Goal: Task Accomplishment & Management: Use online tool/utility

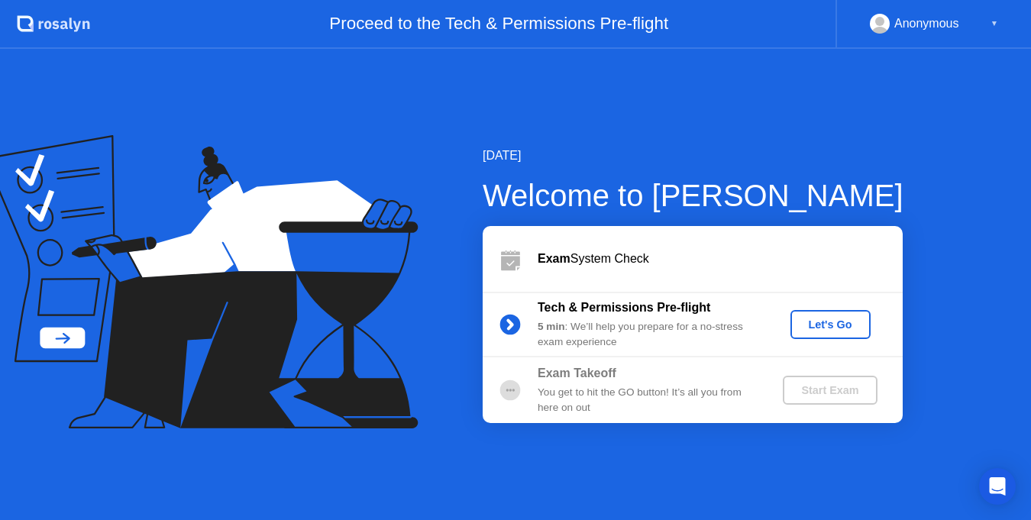
click at [813, 319] on div "Let's Go" at bounding box center [831, 325] width 68 height 12
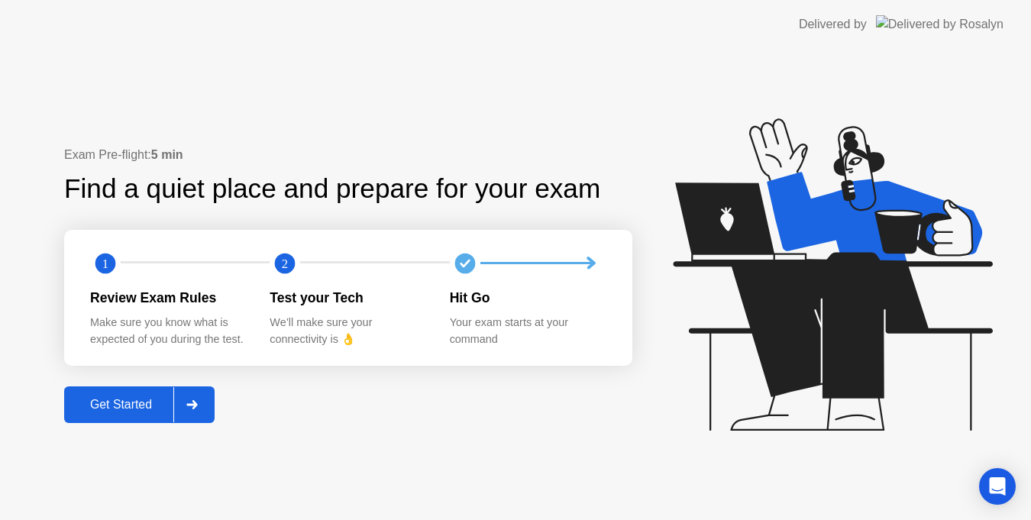
click at [141, 403] on div "Get Started" at bounding box center [121, 405] width 105 height 14
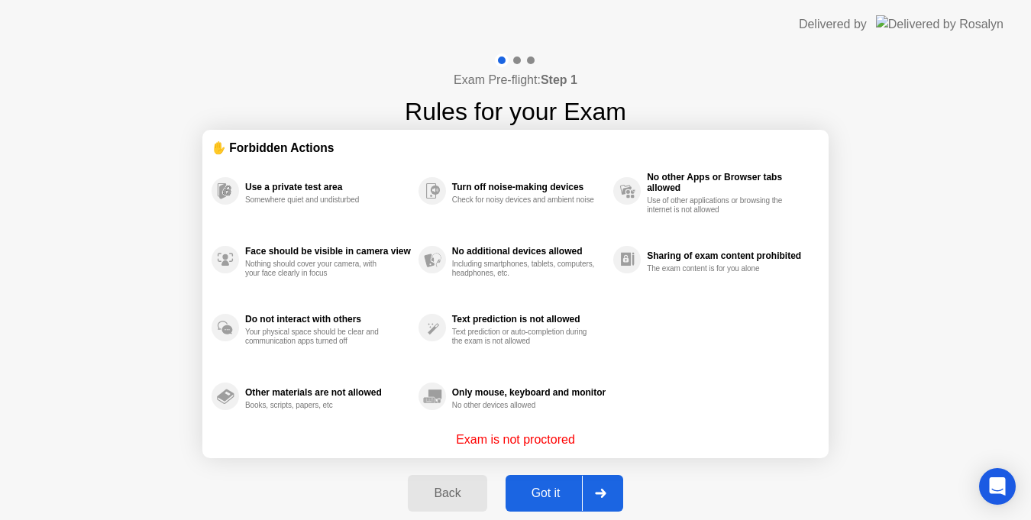
click at [47, 332] on div "Exam Pre-flight: Step 1 Rules for your Exam ✋ Forbidden Actions Use a private t…" at bounding box center [515, 291] width 1031 height 484
click at [111, 348] on div "Exam Pre-flight: Step 1 Rules for your Exam ✋ Forbidden Actions Use a private t…" at bounding box center [515, 291] width 1031 height 484
click at [547, 496] on div "Got it" at bounding box center [546, 494] width 72 height 14
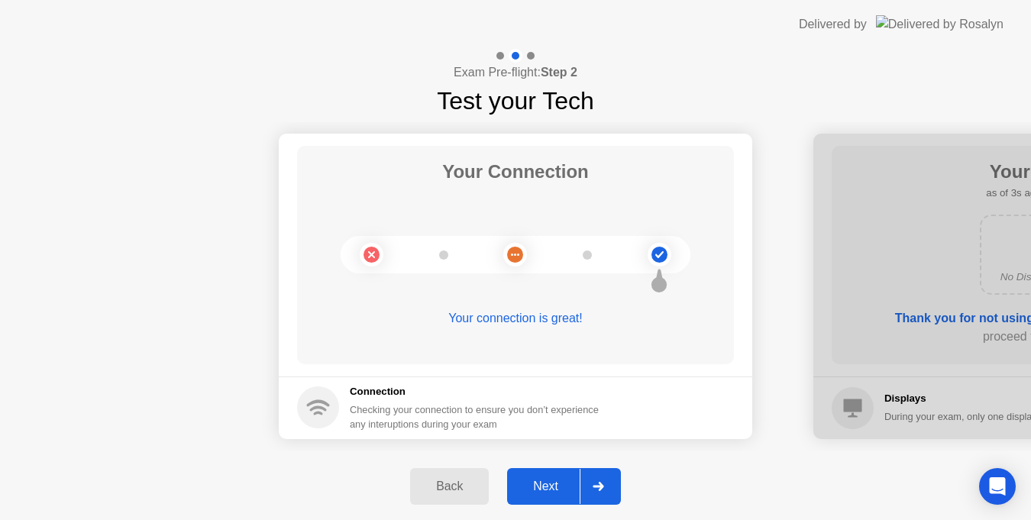
click at [555, 490] on div "Next" at bounding box center [546, 487] width 68 height 14
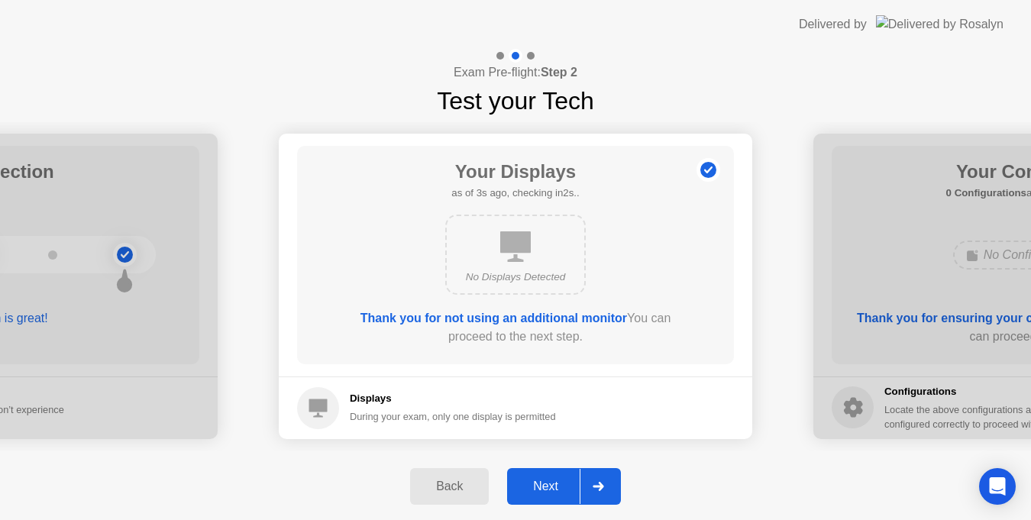
click at [568, 482] on div "Next" at bounding box center [546, 487] width 68 height 14
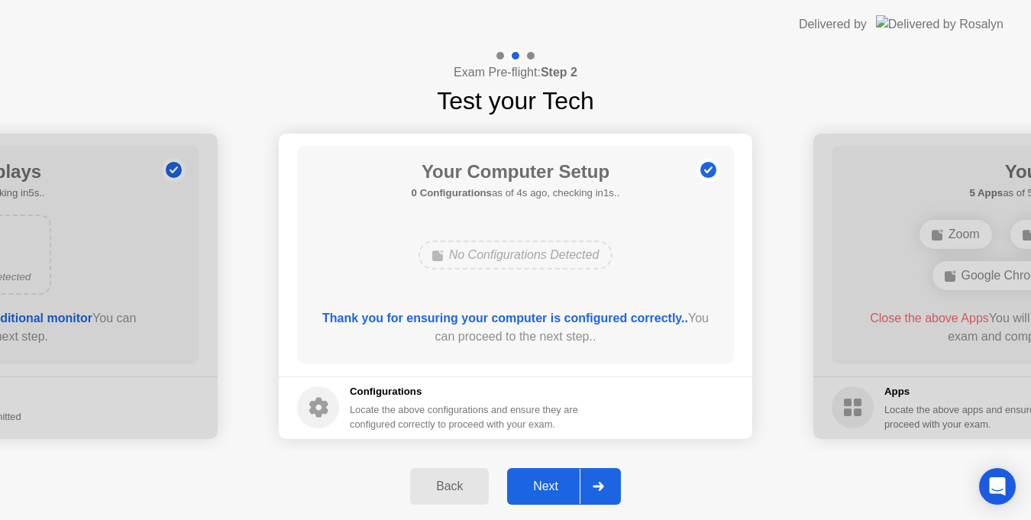
click at [567, 490] on div "Next" at bounding box center [546, 487] width 68 height 14
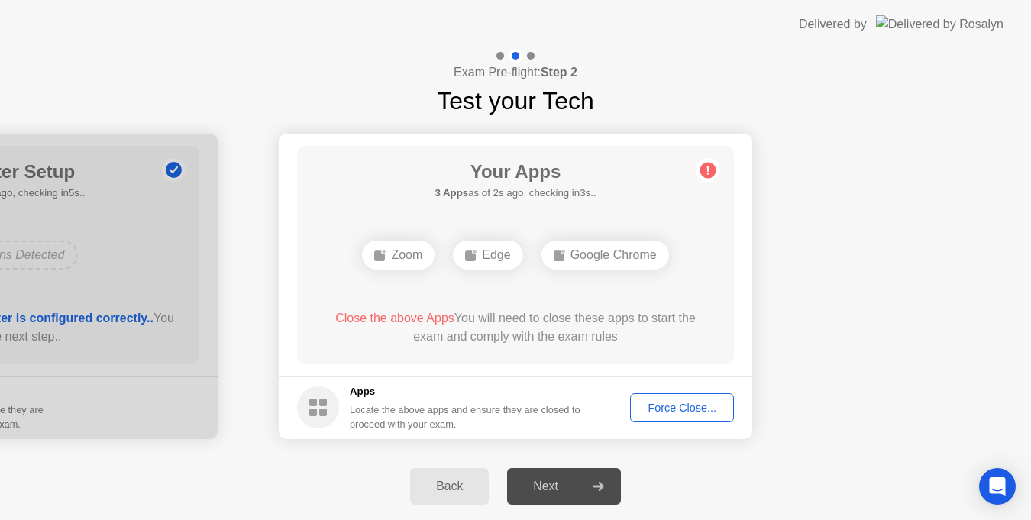
click at [680, 406] on div "Force Close..." at bounding box center [682, 408] width 93 height 12
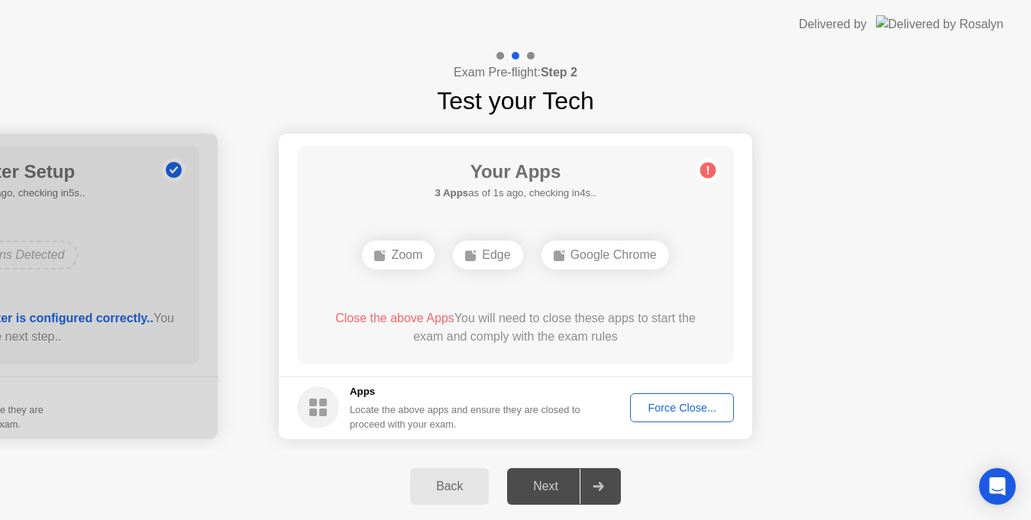
click at [675, 411] on div "Force Close..." at bounding box center [682, 408] width 93 height 12
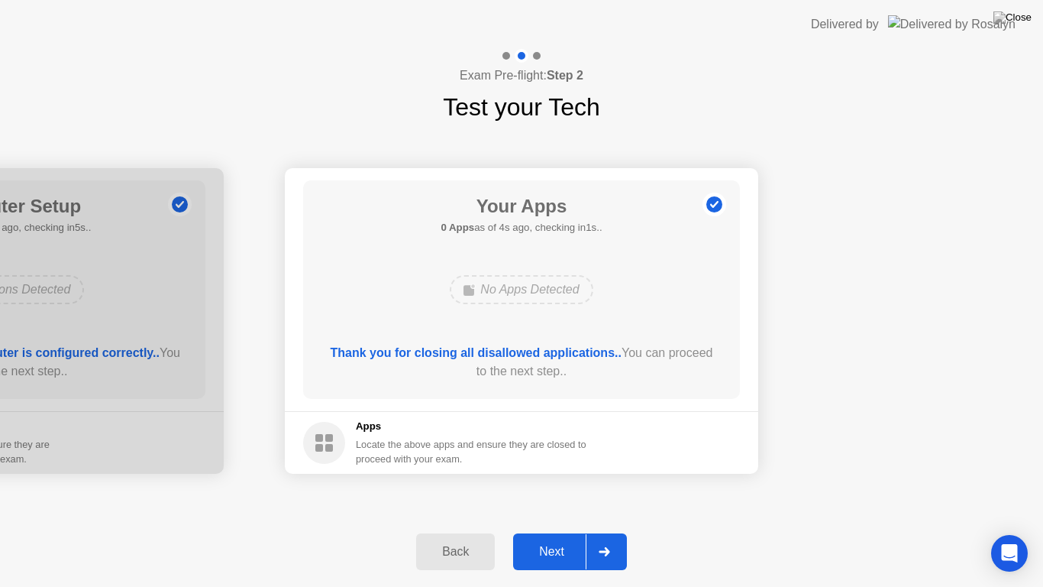
click at [558, 532] on div "Next" at bounding box center [552, 552] width 68 height 14
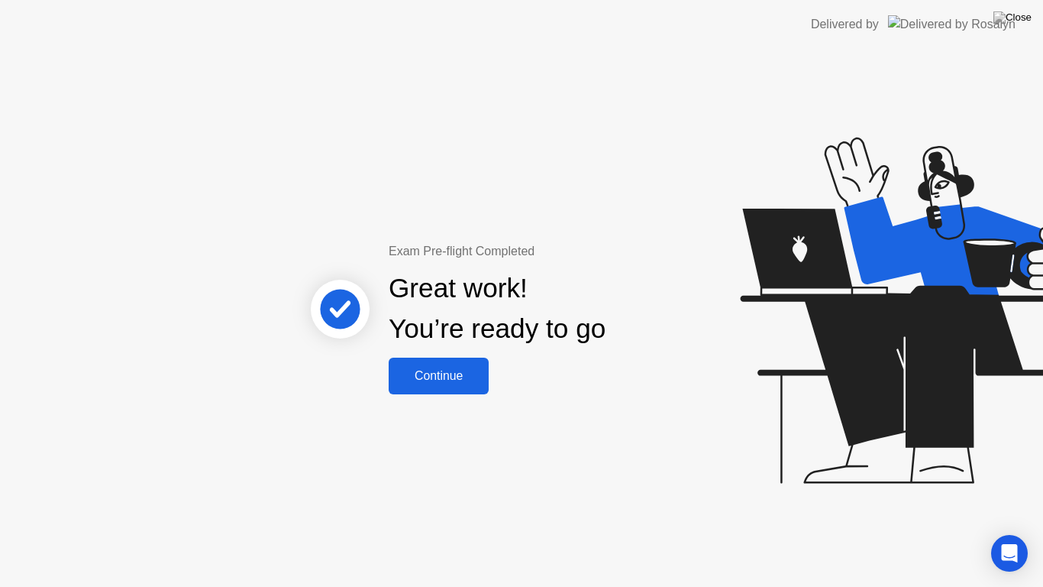
click at [468, 380] on div "Continue" at bounding box center [438, 376] width 91 height 14
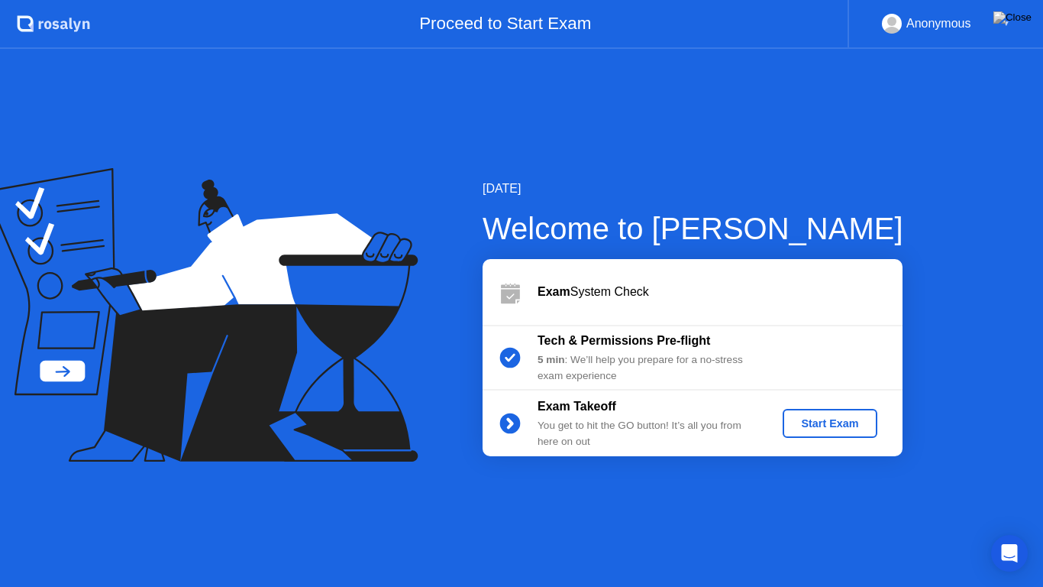
click at [918, 173] on div "[DATE] Welcome to [PERSON_NAME] Exam System Check Tech & Permissions Pre-flight…" at bounding box center [521, 318] width 1043 height 538
click at [1023, 18] on img at bounding box center [1013, 17] width 38 height 12
click at [790, 532] on div at bounding box center [521, 587] width 1043 height 0
click at [886, 122] on div "[DATE] Welcome to [PERSON_NAME] Exam System Check Tech & Permissions Pre-flight…" at bounding box center [521, 318] width 1043 height 538
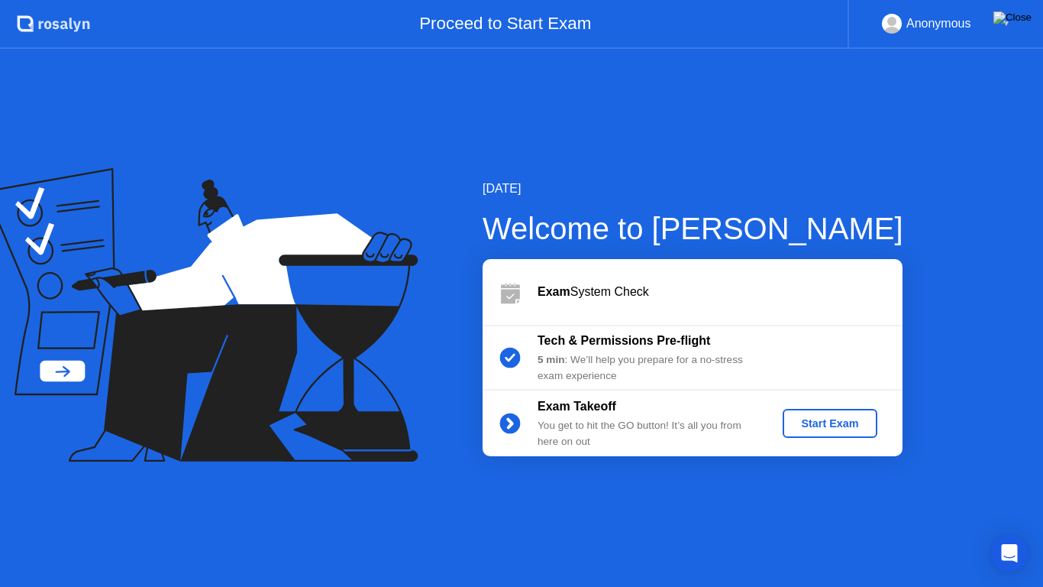
click at [1018, 21] on img at bounding box center [1013, 17] width 38 height 12
click at [1027, 18] on img at bounding box center [1013, 17] width 38 height 12
click at [836, 422] on div "Start Exam" at bounding box center [830, 423] width 82 height 12
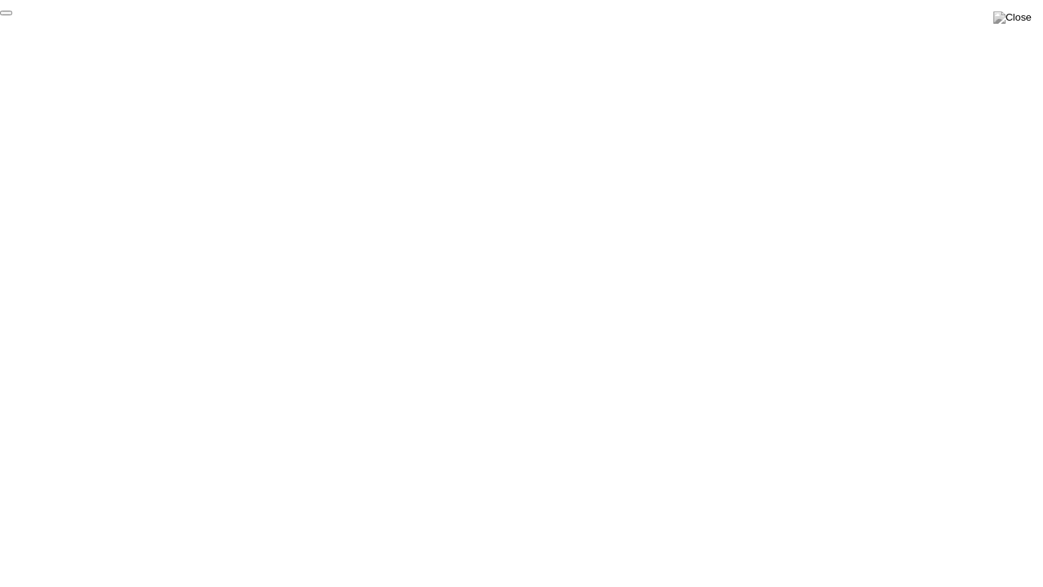
click div "End Proctoring Session"
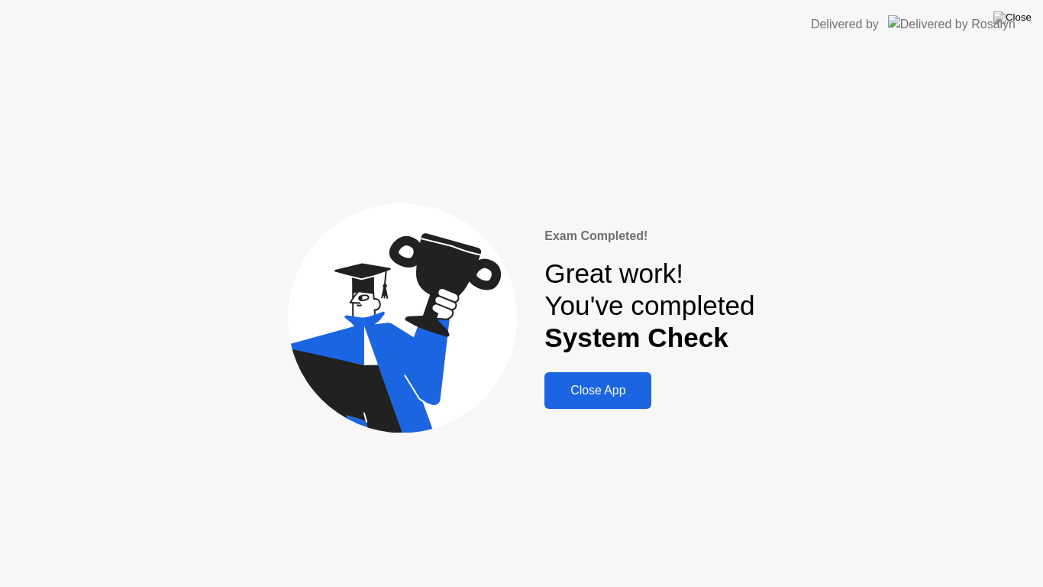
click at [596, 386] on div "Close App" at bounding box center [598, 390] width 98 height 14
